Goal: Transaction & Acquisition: Purchase product/service

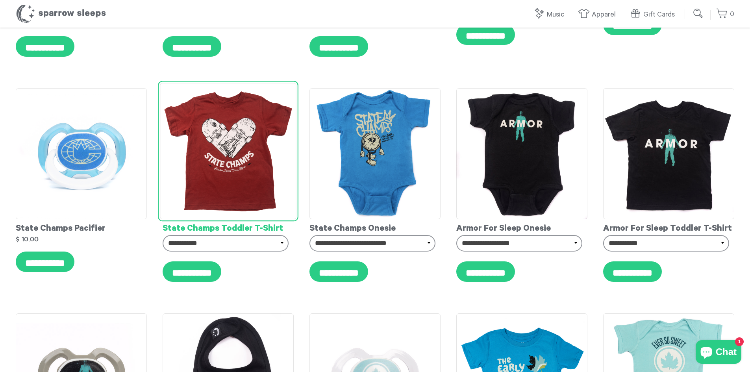
scroll to position [3505, 0]
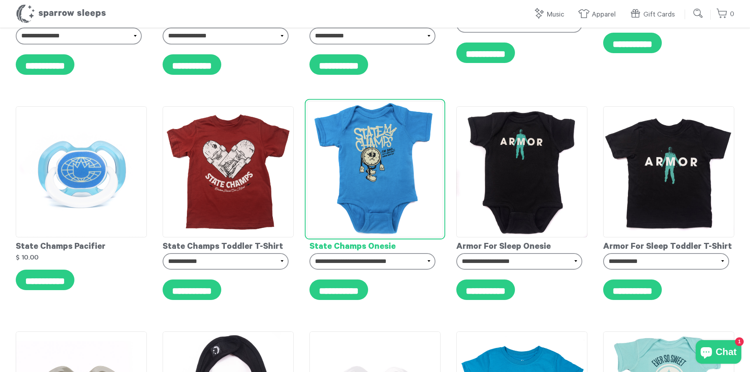
click at [356, 126] on img at bounding box center [375, 169] width 136 height 136
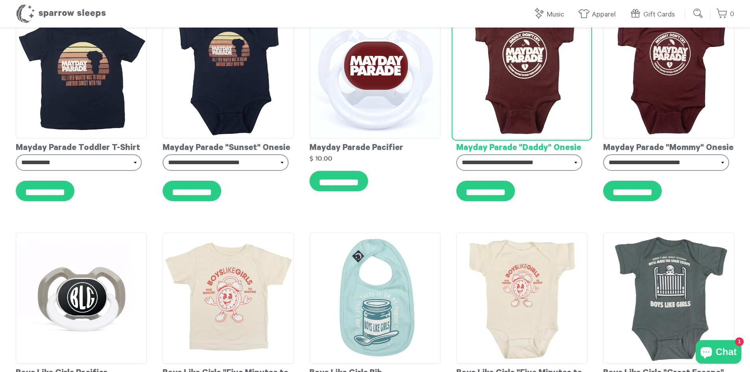
scroll to position [79, 0]
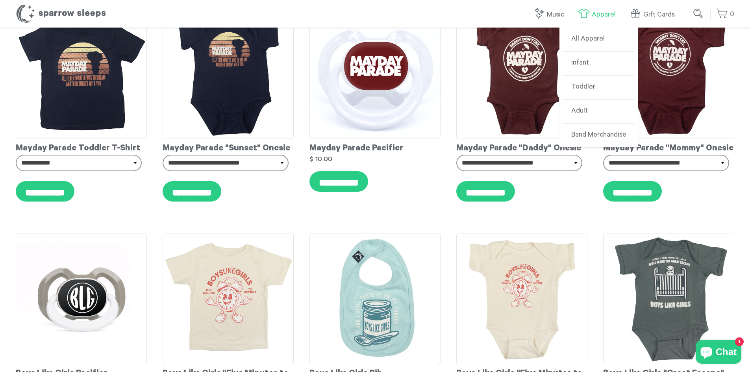
click at [600, 13] on link "Apparel" at bounding box center [599, 14] width 42 height 17
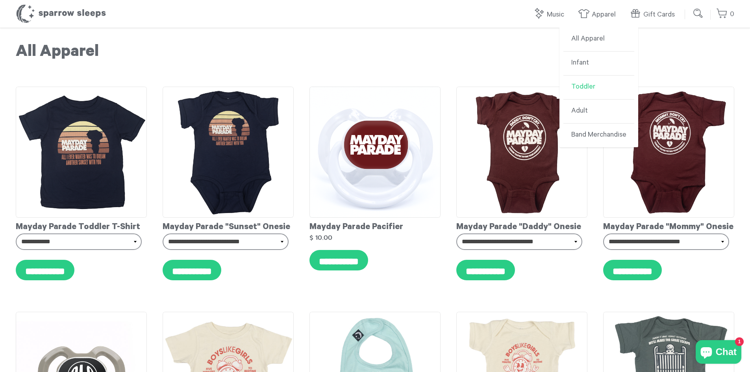
click at [584, 84] on link "Toddler" at bounding box center [598, 88] width 71 height 24
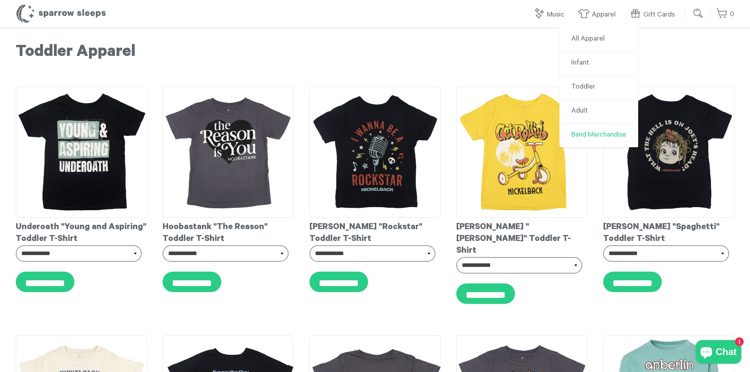
click at [582, 136] on link "Band Merchandise" at bounding box center [598, 136] width 71 height 24
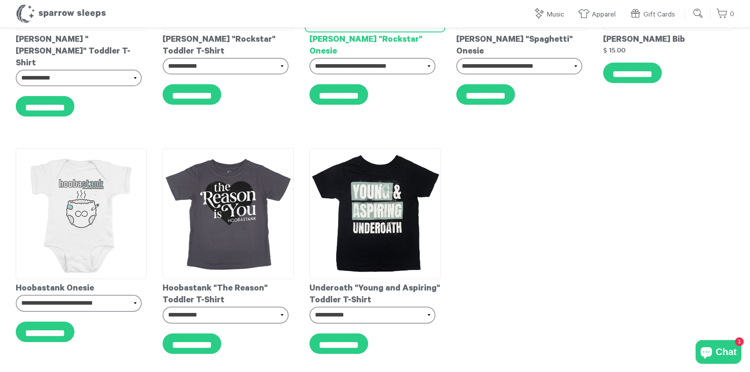
scroll to position [5592, 0]
